Goal: Task Accomplishment & Management: Manage account settings

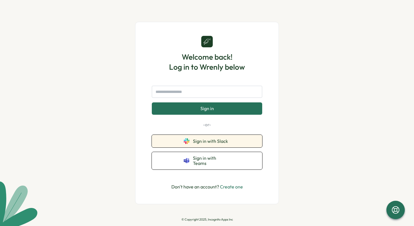
click at [183, 141] on button "Sign in with Slack" at bounding box center [207, 141] width 110 height 13
click at [191, 143] on button "Sign in with Slack" at bounding box center [207, 141] width 110 height 13
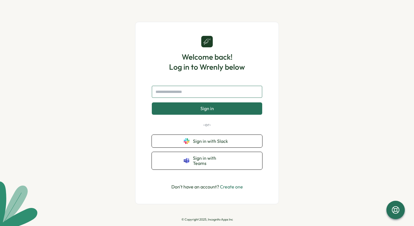
click at [211, 98] on input "text" at bounding box center [207, 92] width 110 height 12
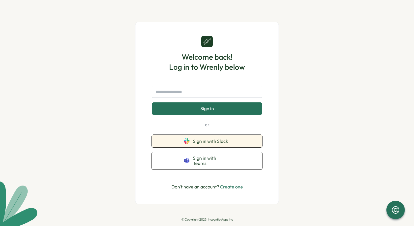
click at [195, 144] on span "Sign in with Slack" at bounding box center [211, 141] width 37 height 5
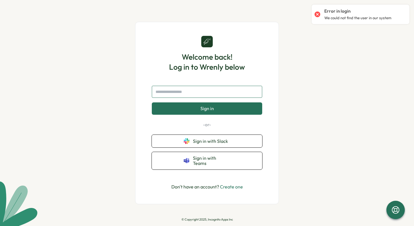
click at [237, 96] on input "text" at bounding box center [207, 92] width 110 height 12
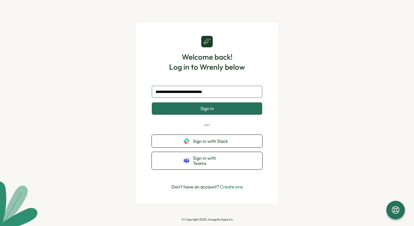
type input "**********"
click at [152, 103] on button "Sign in" at bounding box center [207, 109] width 110 height 12
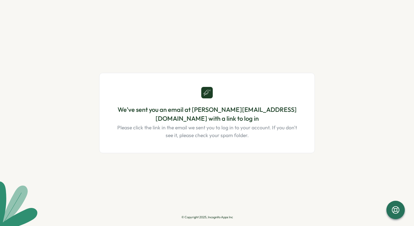
click at [291, 51] on div "We've sent you an email at hoang.nguyen2@trustingsocial.com with a link to log …" at bounding box center [206, 113] width 215 height 194
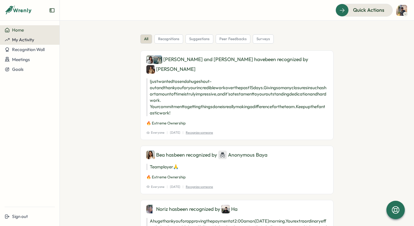
click at [12, 38] on span "My Activity" at bounding box center [23, 39] width 22 height 5
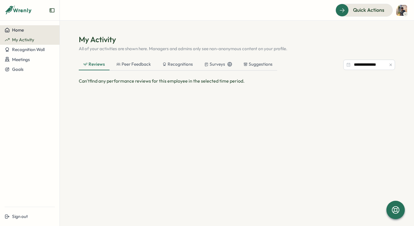
click at [16, 30] on span "Home" at bounding box center [18, 29] width 12 height 5
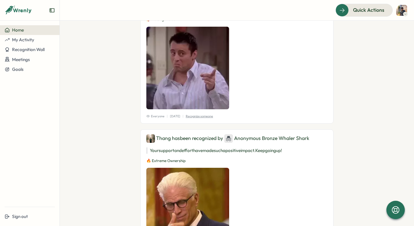
scroll to position [560, 0]
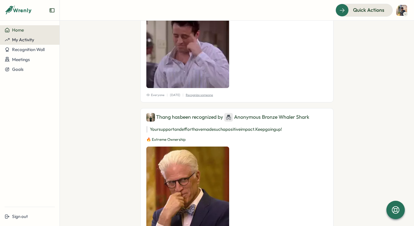
click at [40, 41] on div "My Activity" at bounding box center [30, 39] width 50 height 5
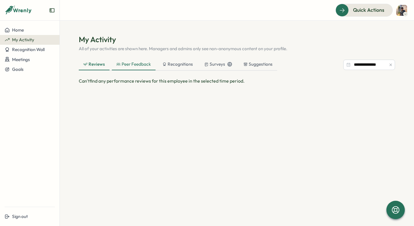
click at [148, 68] on div "Peer Feedback" at bounding box center [134, 64] width 44 height 11
click at [216, 69] on div "Surveys 13" at bounding box center [218, 64] width 37 height 11
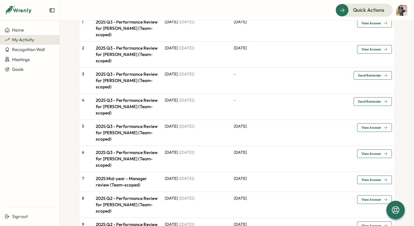
scroll to position [95, 0]
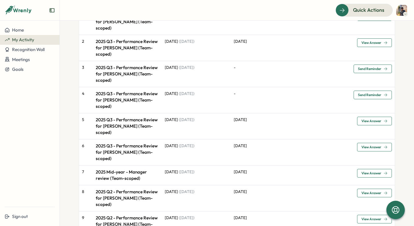
click at [383, 119] on icon "button" at bounding box center [385, 121] width 4 height 4
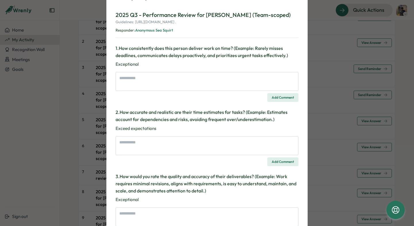
scroll to position [0, 0]
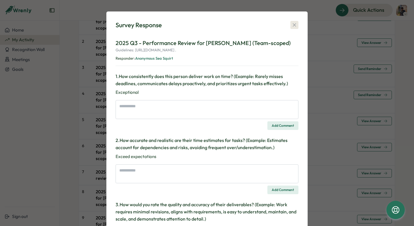
click at [292, 26] on icon "button" at bounding box center [294, 25] width 6 height 6
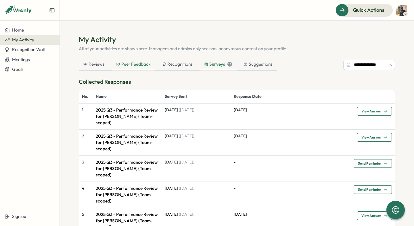
click at [151, 64] on div "Peer Feedback" at bounding box center [133, 64] width 44 height 11
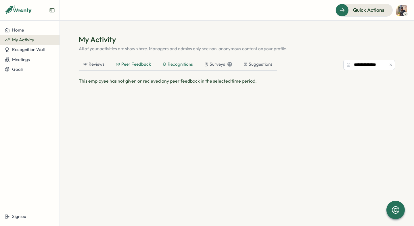
click at [184, 66] on div "Recognitions" at bounding box center [177, 64] width 30 height 6
click at [210, 66] on div "Surveys 13" at bounding box center [218, 64] width 28 height 6
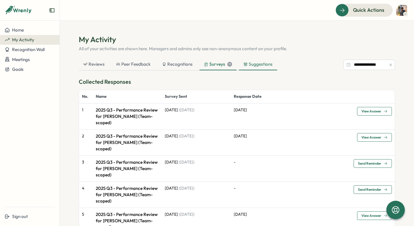
click at [251, 65] on div "Suggestions" at bounding box center [257, 64] width 29 height 6
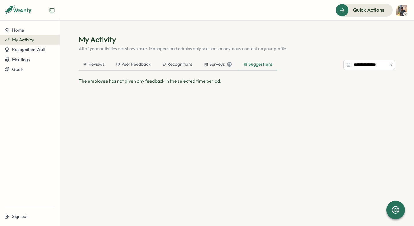
click at [112, 59] on div "**********" at bounding box center [237, 120] width 316 height 172
click at [104, 61] on div "Reviews" at bounding box center [94, 64] width 30 height 11
click at [136, 61] on div "Peer Feedback" at bounding box center [134, 64] width 44 height 11
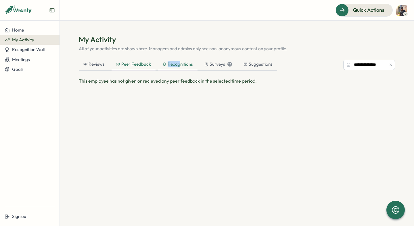
click at [178, 61] on div "Recognitions" at bounding box center [177, 64] width 30 height 6
click at [203, 62] on div "Surveys 13" at bounding box center [218, 64] width 37 height 11
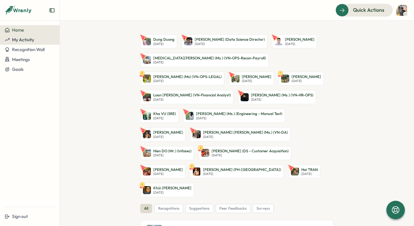
click at [32, 38] on span "My Activity" at bounding box center [23, 39] width 22 height 5
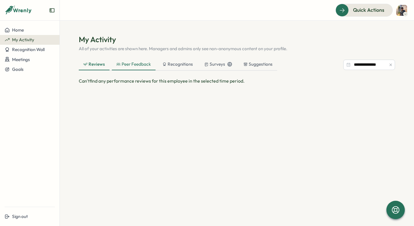
click at [129, 66] on div "Peer Feedback" at bounding box center [133, 64] width 34 height 6
click at [171, 69] on div "Recognitions" at bounding box center [178, 64] width 40 height 11
click at [221, 68] on div "Surveys 13" at bounding box center [218, 64] width 37 height 11
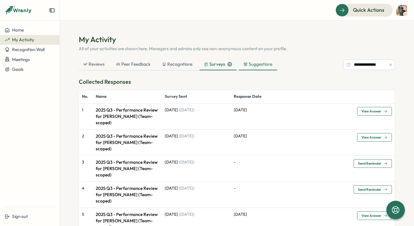
click at [250, 67] on div "Suggestions" at bounding box center [257, 64] width 29 height 6
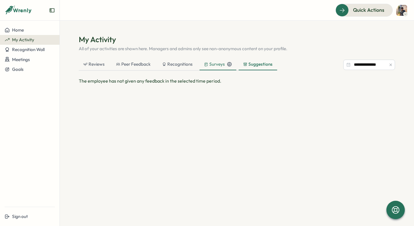
click at [212, 61] on div "Surveys 13" at bounding box center [217, 64] width 37 height 11
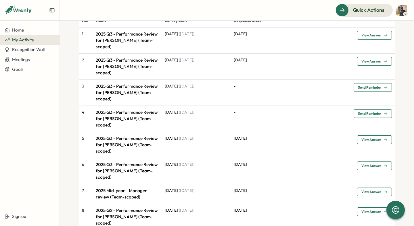
scroll to position [72, 0]
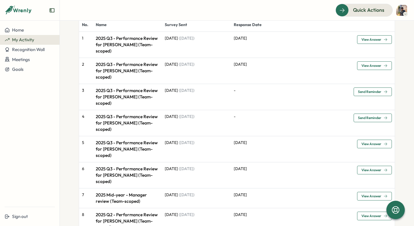
click at [130, 114] on p "2025 Q3 - Performance Review for [PERSON_NAME] (Team-scoped)" at bounding box center [127, 123] width 63 height 19
click at [137, 140] on p "2025 Q3 - Performance Review for [PERSON_NAME] (Team-scoped)" at bounding box center [127, 149] width 63 height 19
click at [118, 140] on p "2025 Q3 - Performance Review for [PERSON_NAME] (Team-scoped)" at bounding box center [127, 149] width 63 height 19
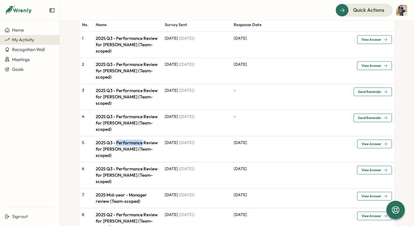
click at [118, 140] on p "2025 Q3 - Performance Review for [PERSON_NAME] (Team-scoped)" at bounding box center [127, 149] width 63 height 19
click at [377, 169] on span "View Answer" at bounding box center [371, 170] width 20 height 3
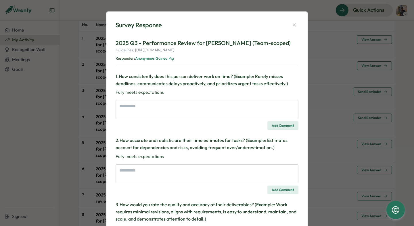
type textarea "*"
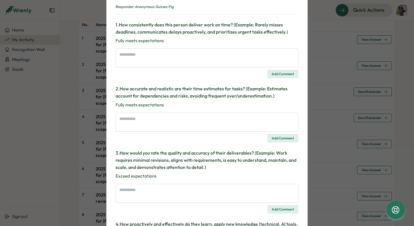
scroll to position [0, 0]
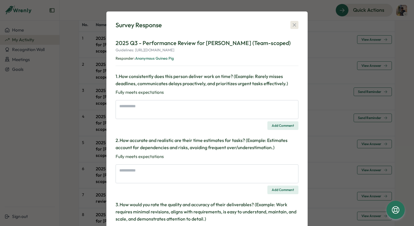
click at [292, 24] on icon "button" at bounding box center [293, 25] width 3 height 3
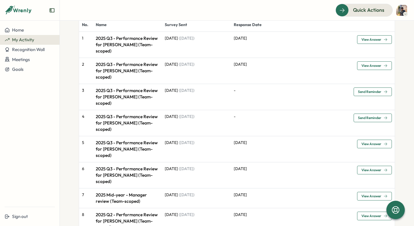
click at [131, 87] on td "2025 Q3 - Performance Review for [PERSON_NAME] (Team-scoped)" at bounding box center [127, 97] width 69 height 26
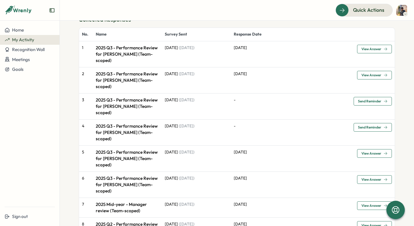
scroll to position [59, 0]
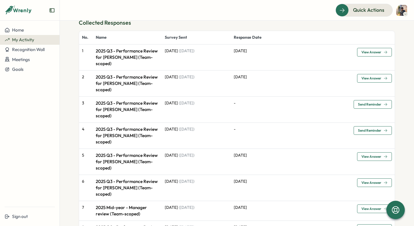
click at [389, 126] on button "Send Reminder" at bounding box center [372, 130] width 38 height 9
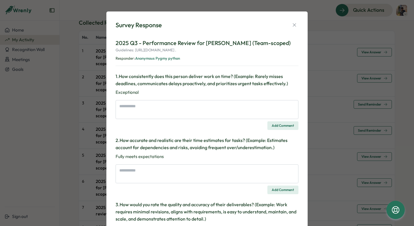
type textarea "*"
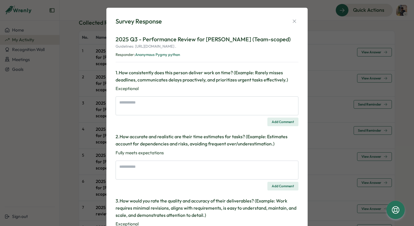
scroll to position [0, 0]
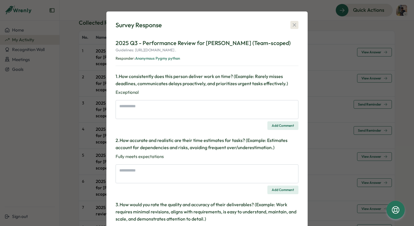
click at [294, 22] on button "button" at bounding box center [294, 25] width 8 height 8
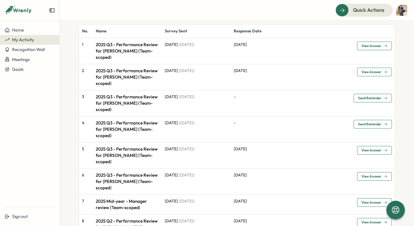
scroll to position [38, 0]
